Goal: Task Accomplishment & Management: Use online tool/utility

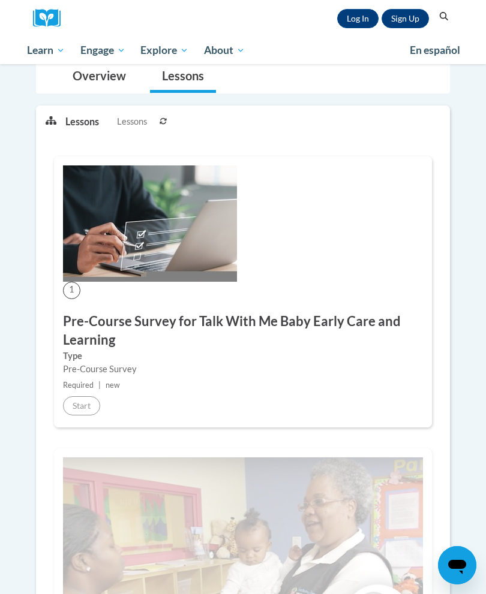
click at [364, 12] on link "Log In" at bounding box center [357, 18] width 41 height 19
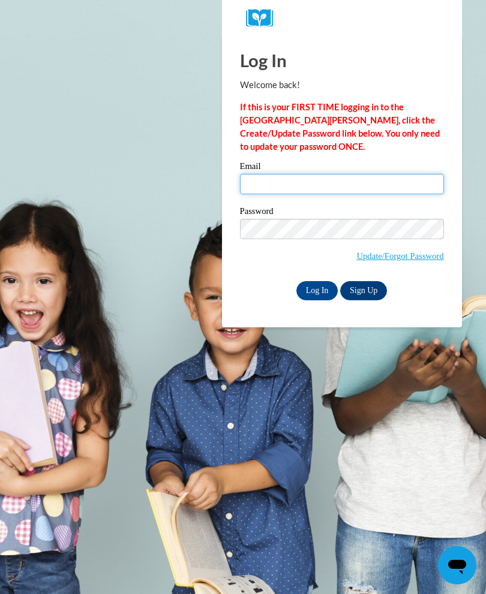
click at [387, 184] on input "Email" at bounding box center [342, 184] width 204 height 20
type input "Kristina.Duncan.2021@gmail.com"
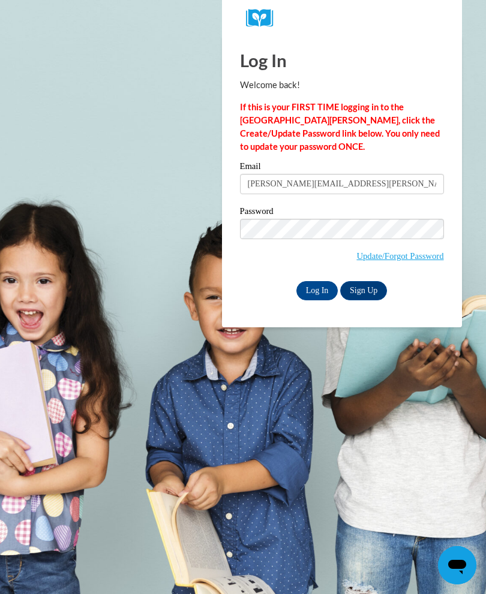
click at [313, 281] on input "Log In" at bounding box center [317, 290] width 42 height 19
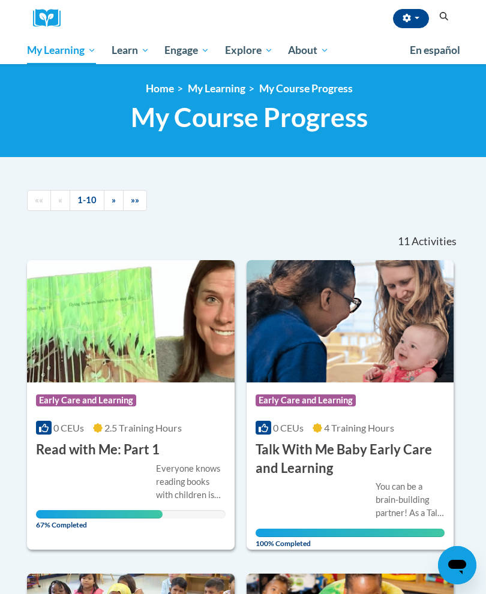
click at [114, 322] on img at bounding box center [130, 321] width 207 height 122
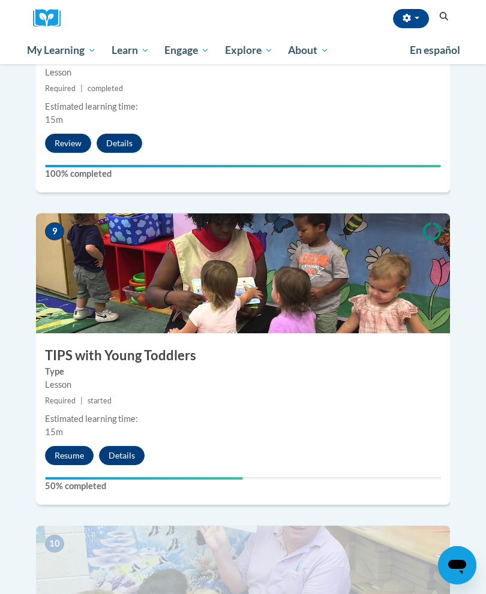
scroll to position [2631, 0]
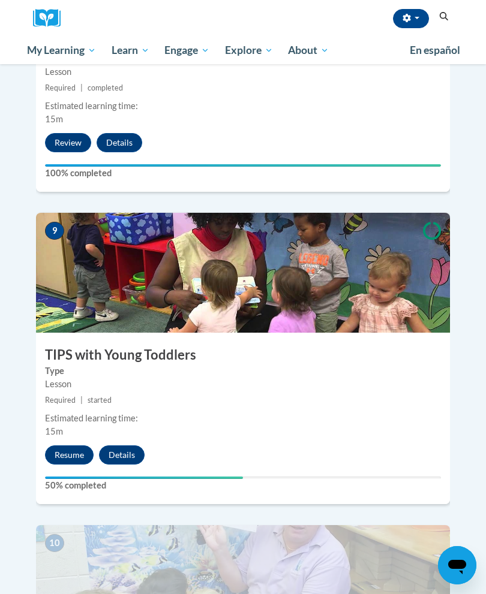
click at [56, 445] on button "Resume" at bounding box center [69, 454] width 49 height 19
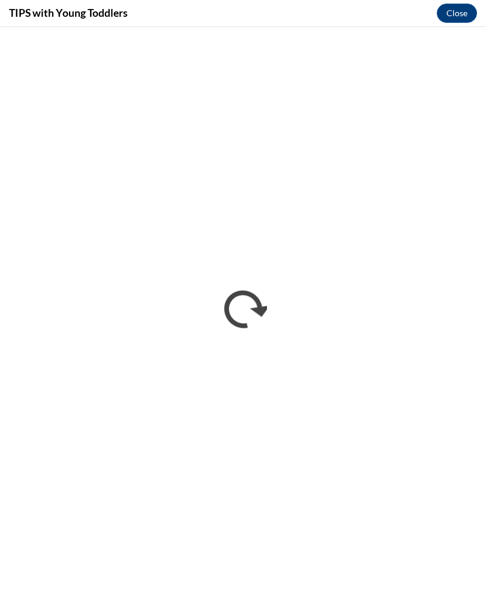
scroll to position [2654, 0]
